Goal: Task Accomplishment & Management: Use online tool/utility

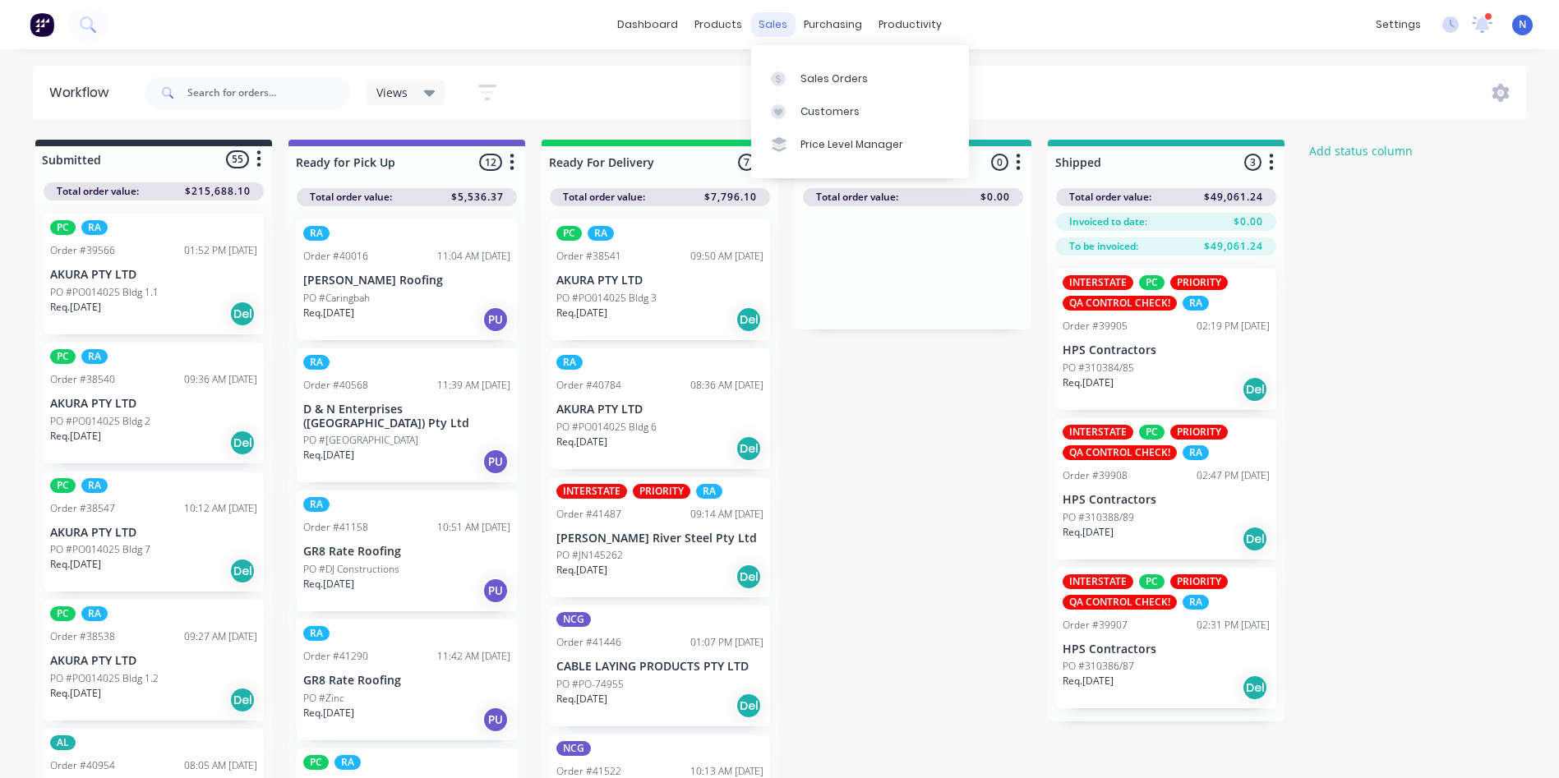
click at [773, 25] on div "sales" at bounding box center [772, 24] width 45 height 25
click at [827, 76] on div "Sales Orders" at bounding box center [834, 79] width 67 height 15
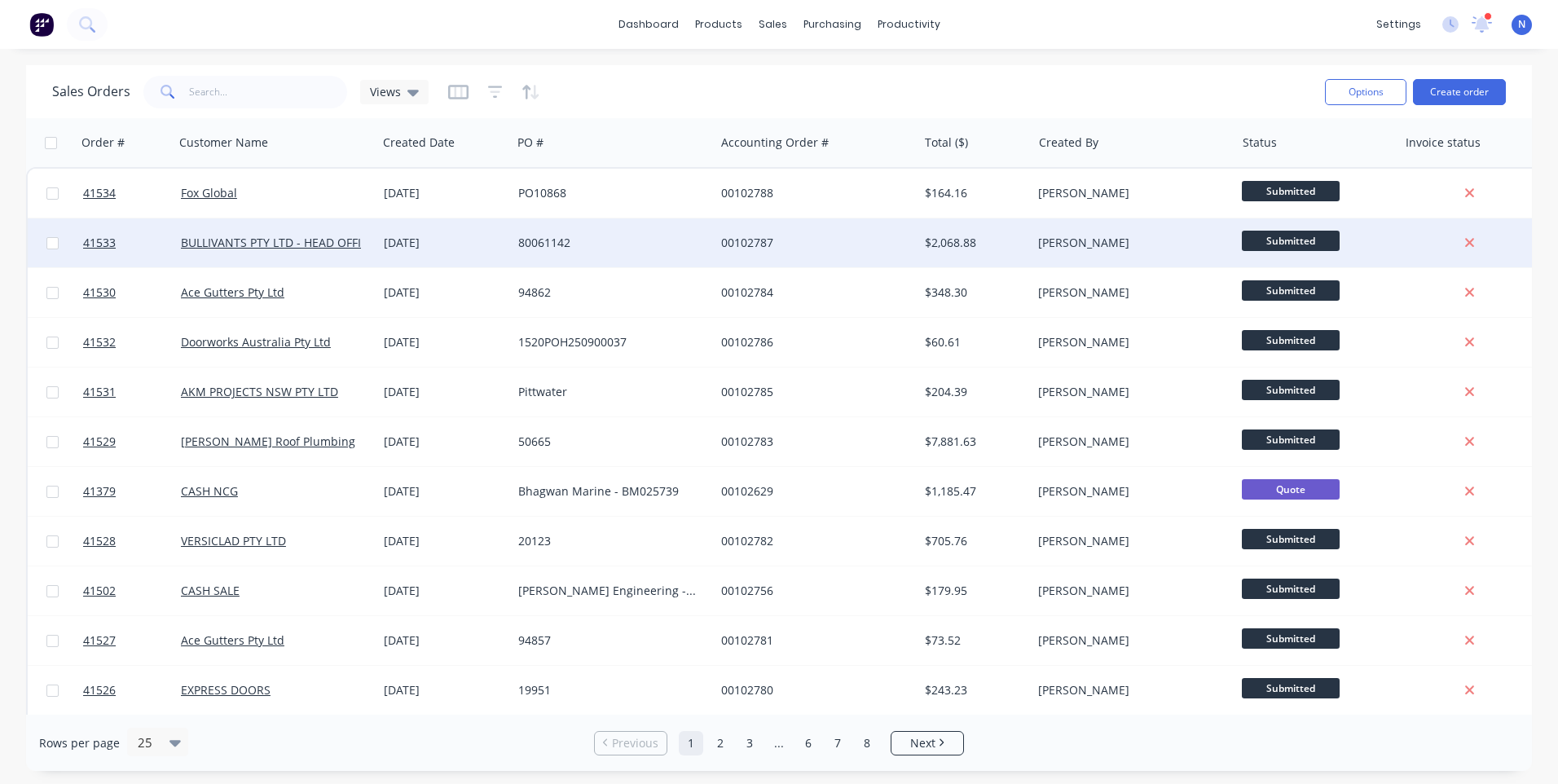
click at [836, 260] on div "00102787" at bounding box center [816, 242] width 203 height 49
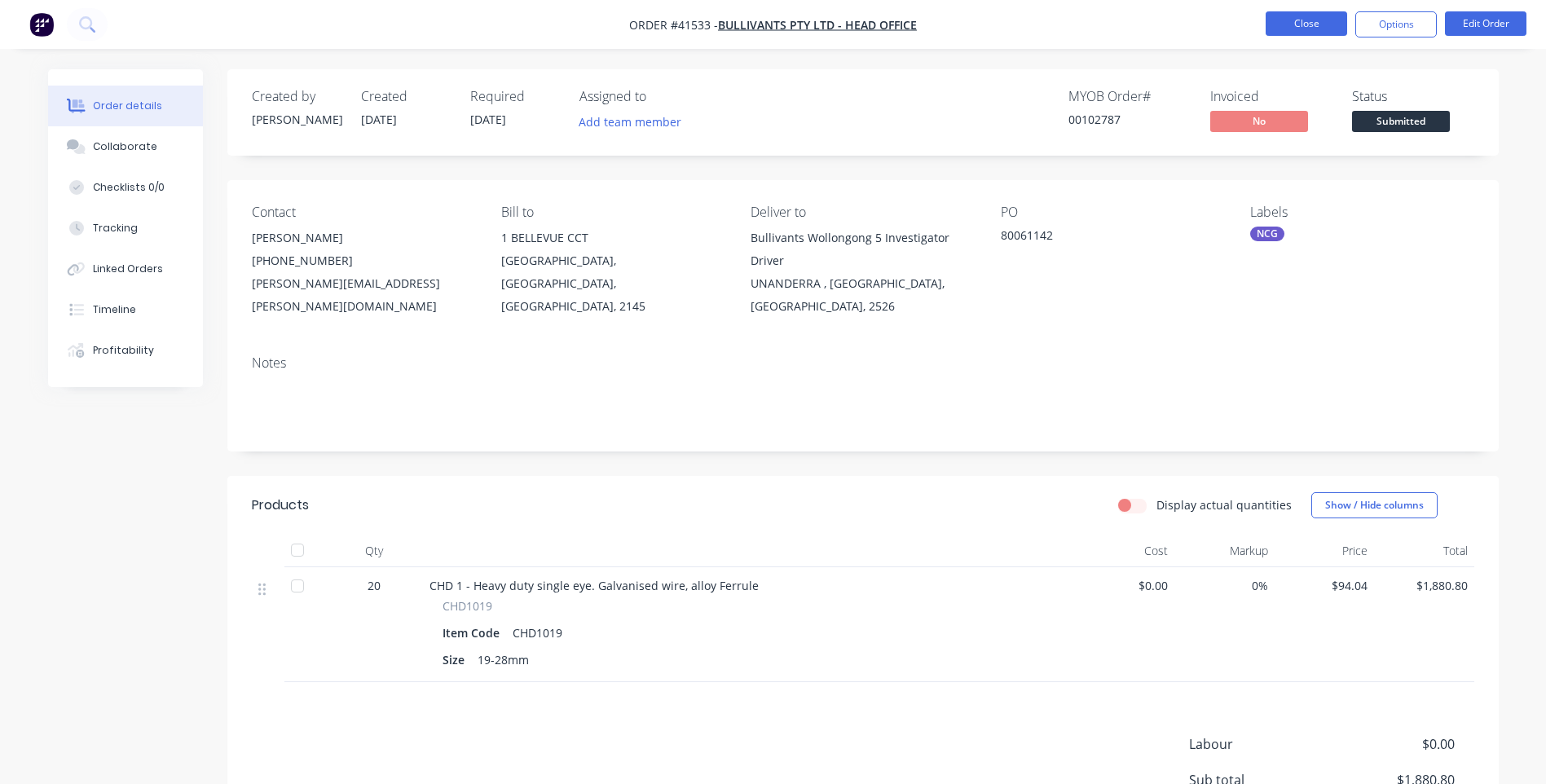
click at [1284, 25] on button "Close" at bounding box center [1306, 24] width 81 height 25
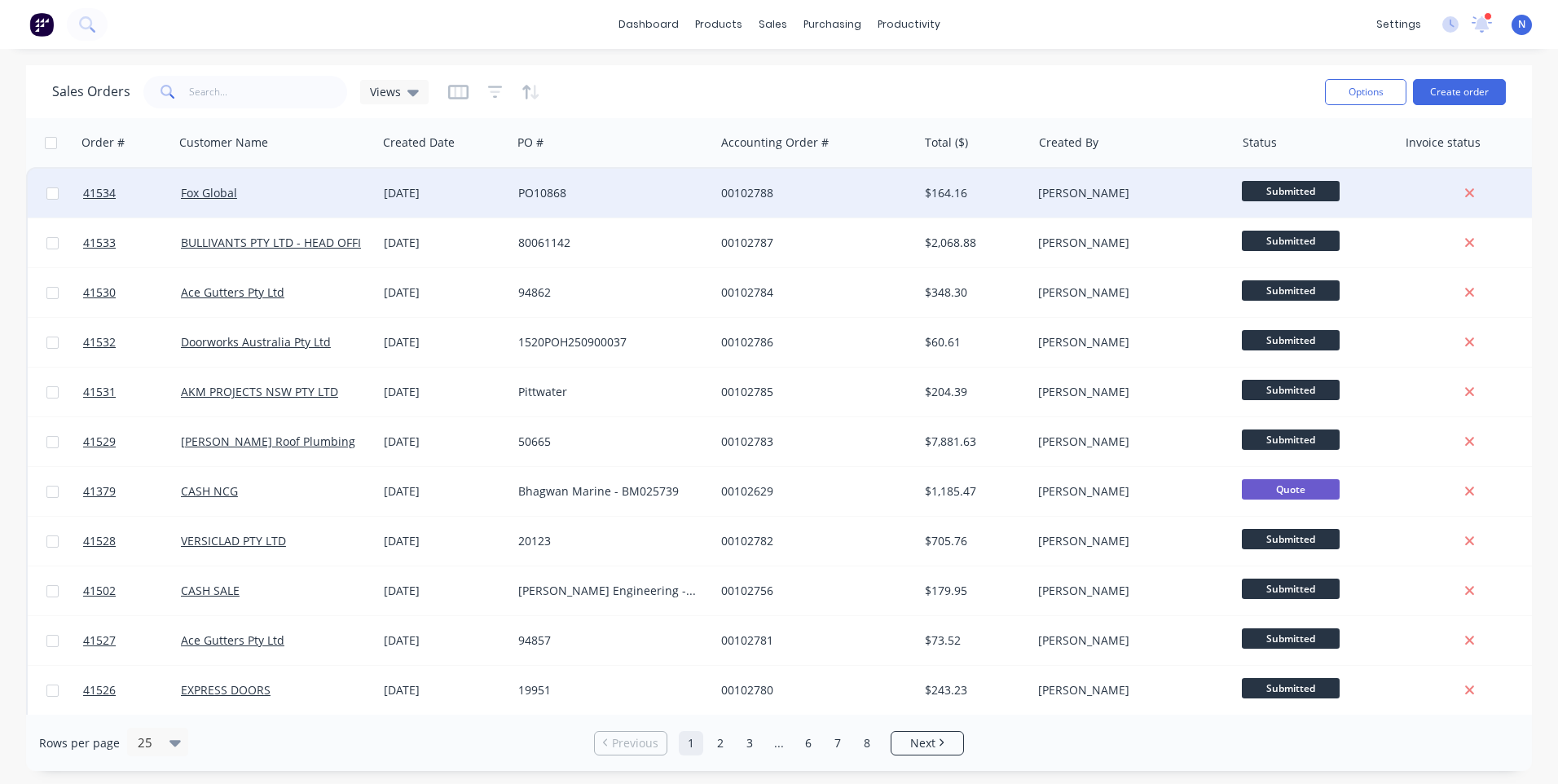
click at [776, 195] on div "00102788" at bounding box center [811, 193] width 180 height 16
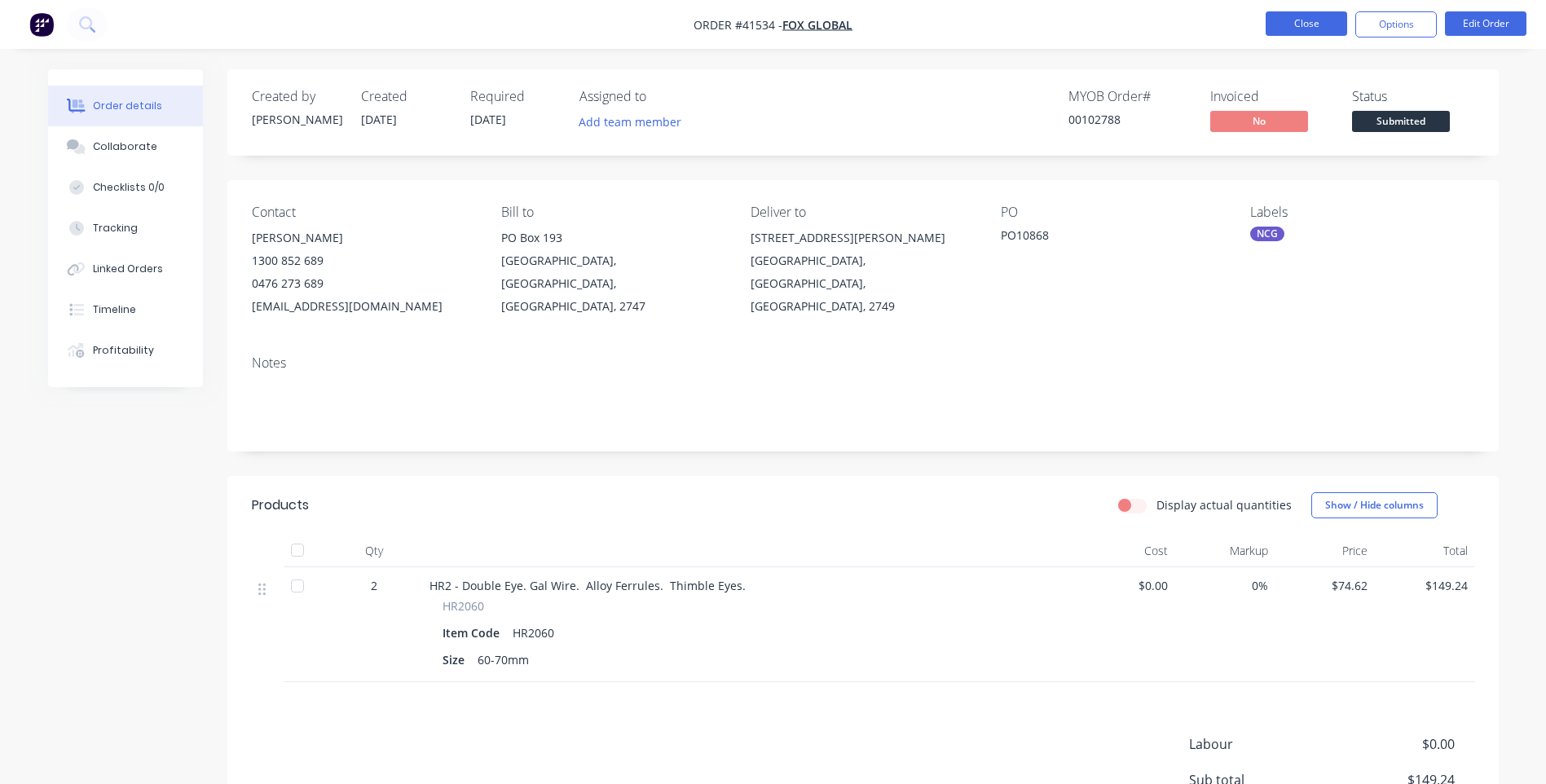
click at [1282, 27] on button "Close" at bounding box center [1306, 24] width 81 height 25
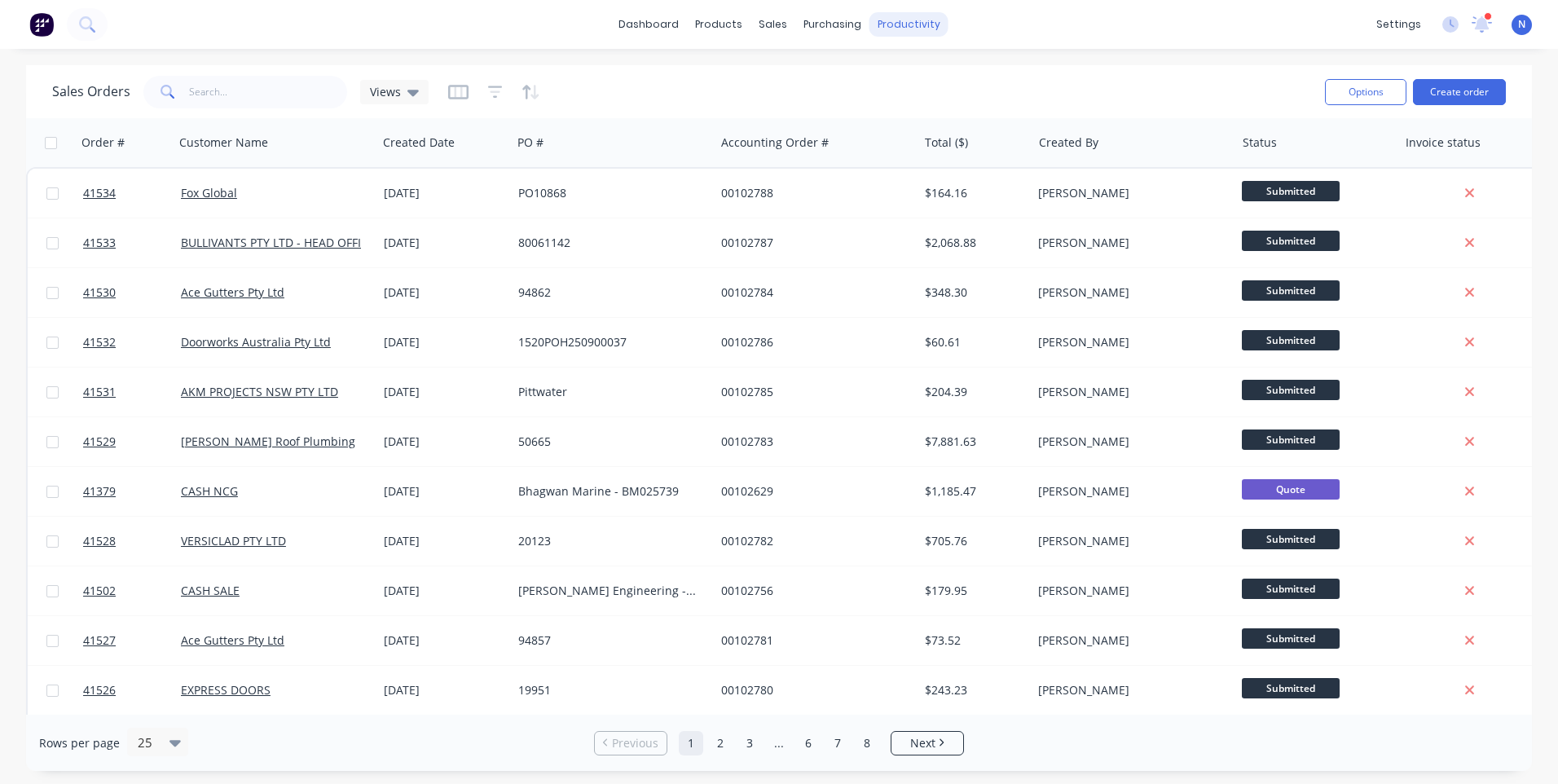
click at [916, 31] on div "productivity" at bounding box center [909, 24] width 79 height 25
click at [922, 83] on div "Workflow" at bounding box center [937, 78] width 49 height 15
